Goal: Answer question/provide support: Share knowledge or assist other users

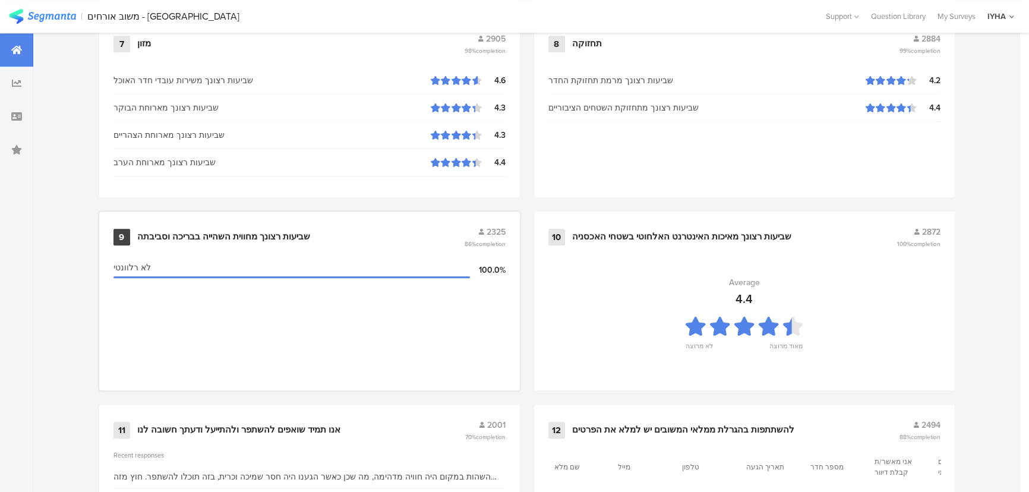
scroll to position [1248, 0]
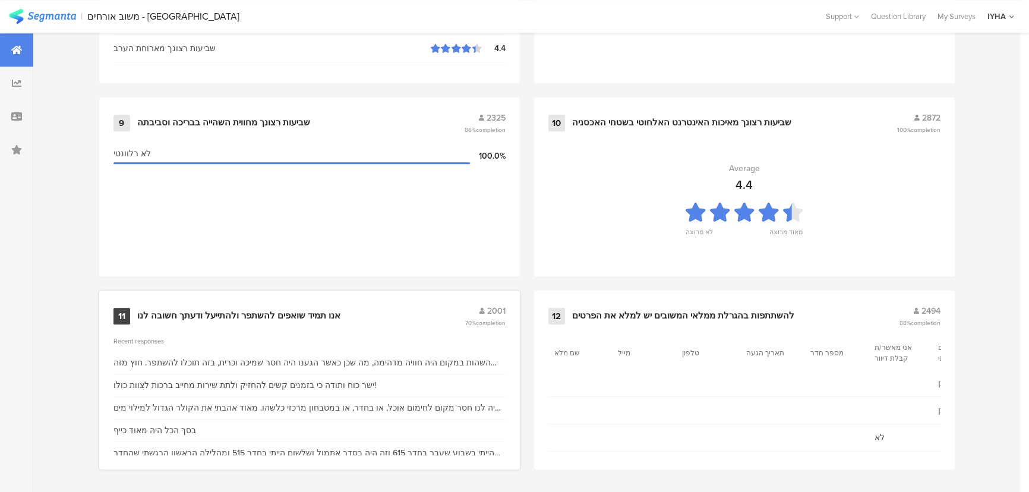
click at [244, 313] on div "אנו תמיד שואפים להשתפר ולהתייעל ודעתך חשובה לנו" at bounding box center [238, 316] width 203 height 12
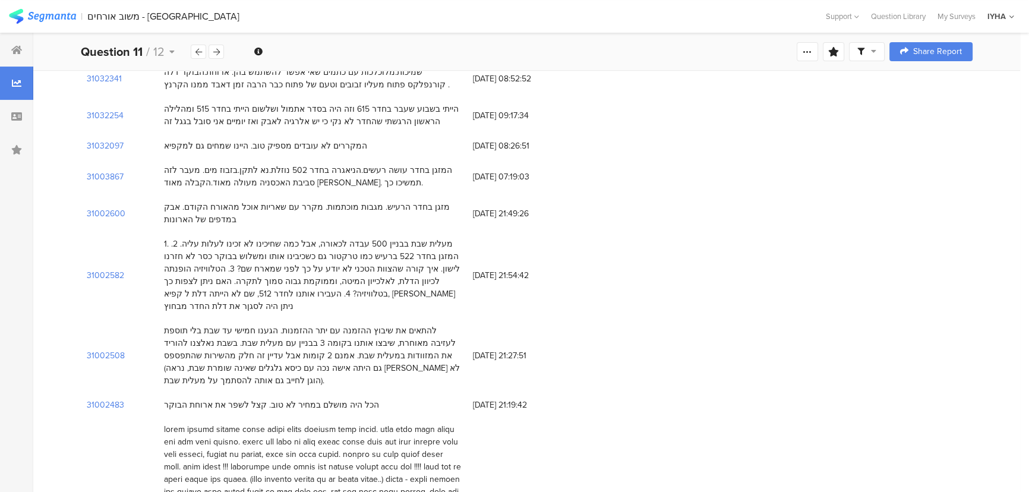
scroll to position [270, 0]
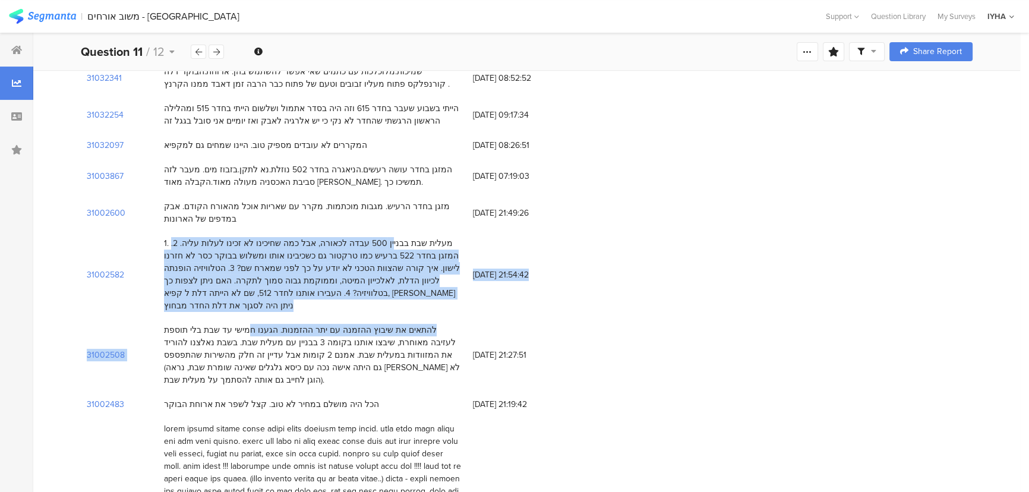
drag, startPoint x: 412, startPoint y: 238, endPoint x: 305, endPoint y: 281, distance: 114.6
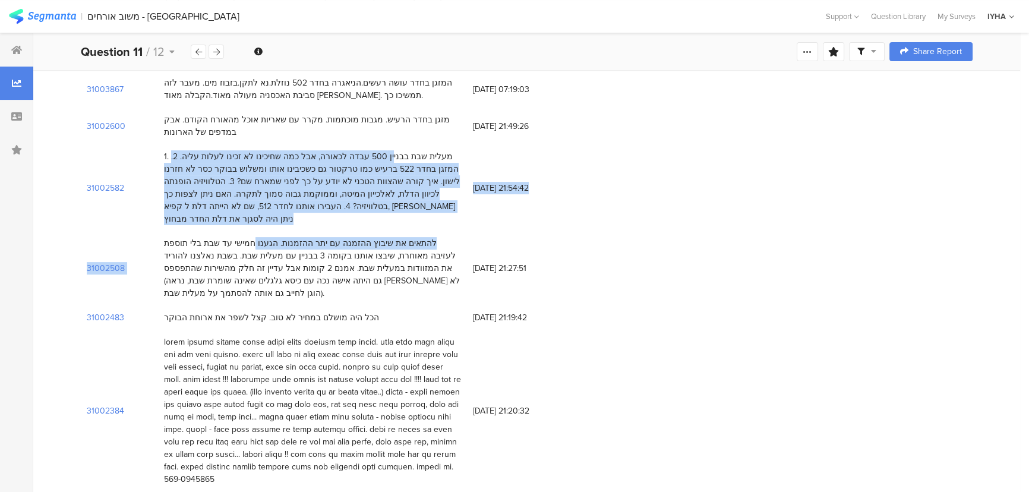
scroll to position [378, 0]
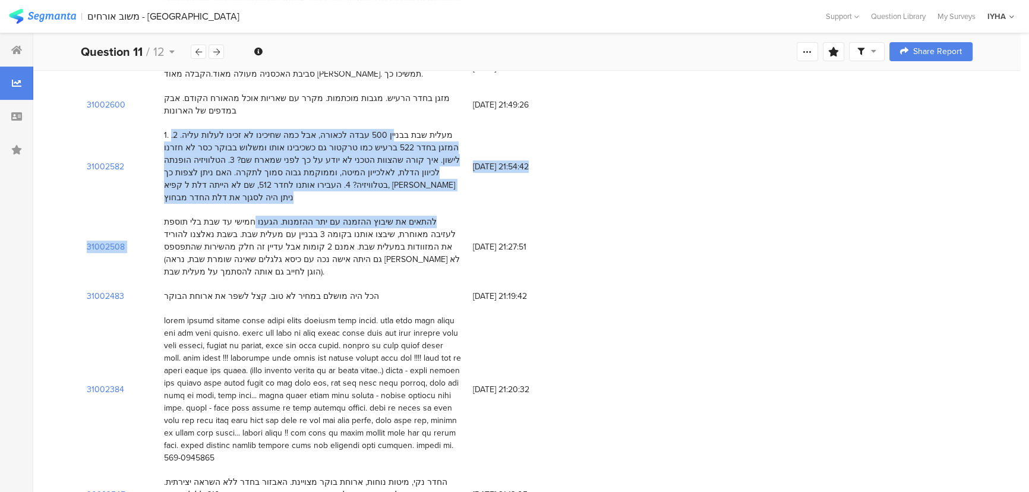
drag, startPoint x: 371, startPoint y: 231, endPoint x: 238, endPoint y: 435, distance: 243.4
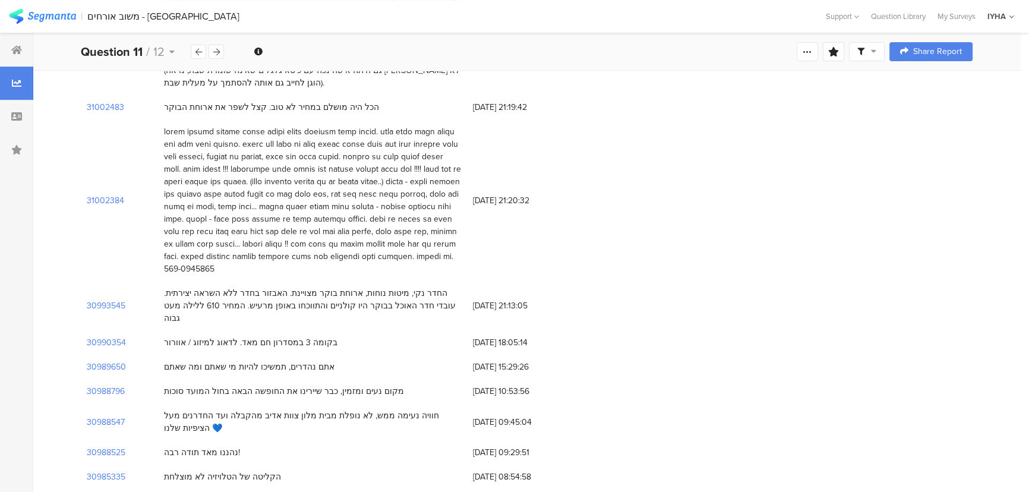
scroll to position [594, 0]
